Goal: Task Accomplishment & Management: Manage account settings

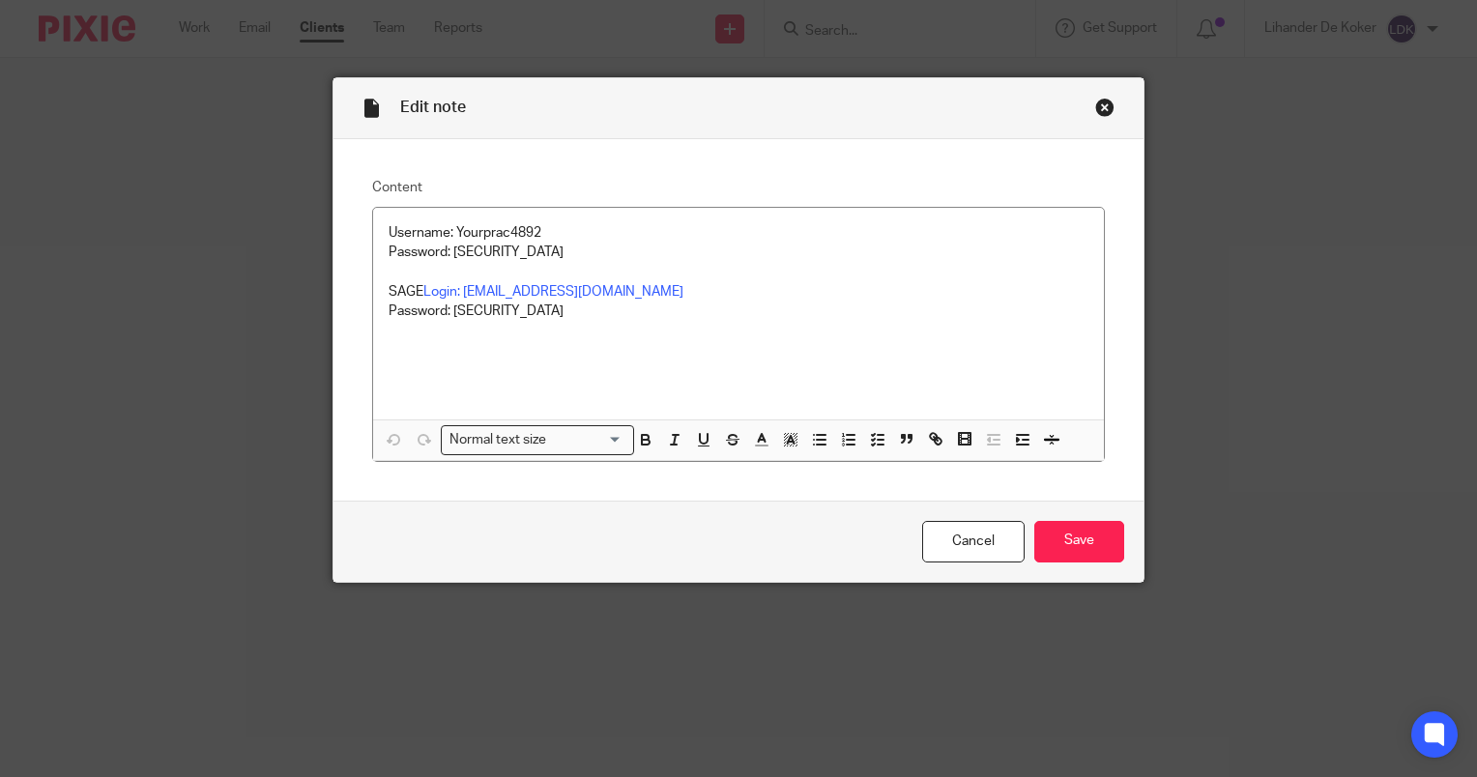
click at [978, 558] on link "Cancel" at bounding box center [973, 542] width 102 height 42
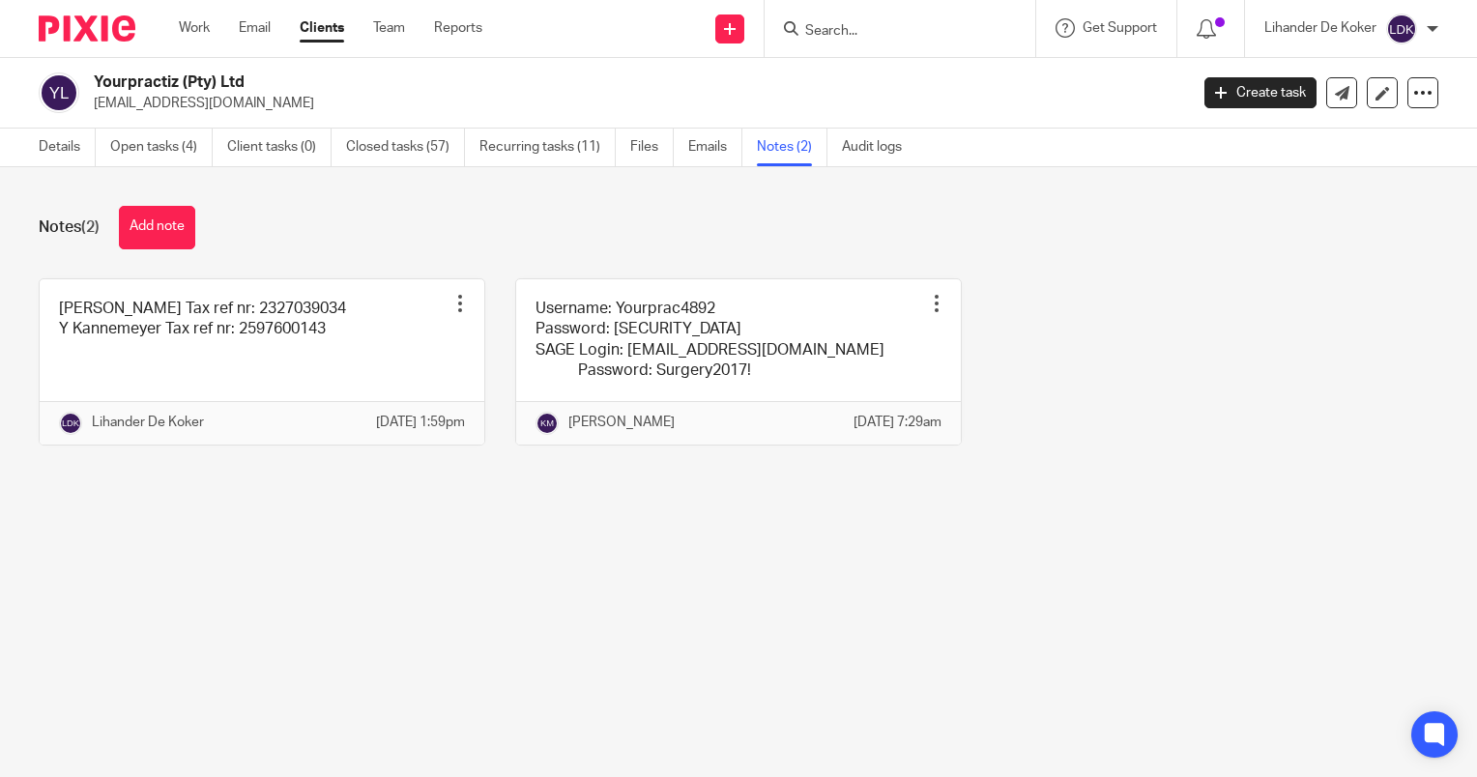
click at [1420, 36] on div "Lihander De Koker" at bounding box center [1351, 29] width 174 height 31
click at [1357, 136] on span "Logout" at bounding box center [1348, 135] width 43 height 14
